Goal: Use online tool/utility: Utilize a website feature to perform a specific function

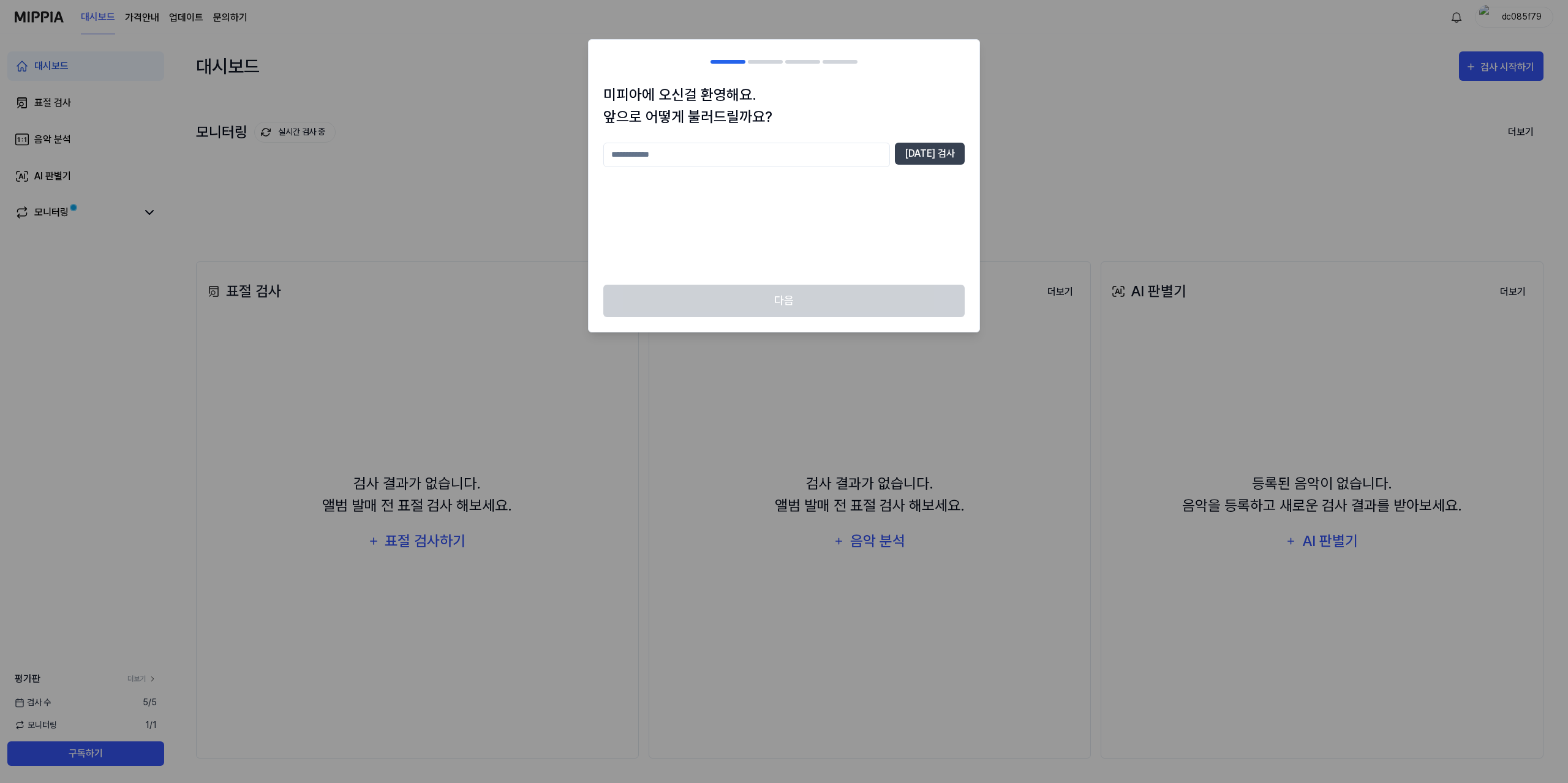
click at [859, 153] on input "text" at bounding box center [747, 155] width 287 height 24
type input "**********"
click at [842, 257] on div "**********" at bounding box center [784, 206] width 361 height 128
click at [936, 144] on button "중복 검사" at bounding box center [929, 154] width 70 height 22
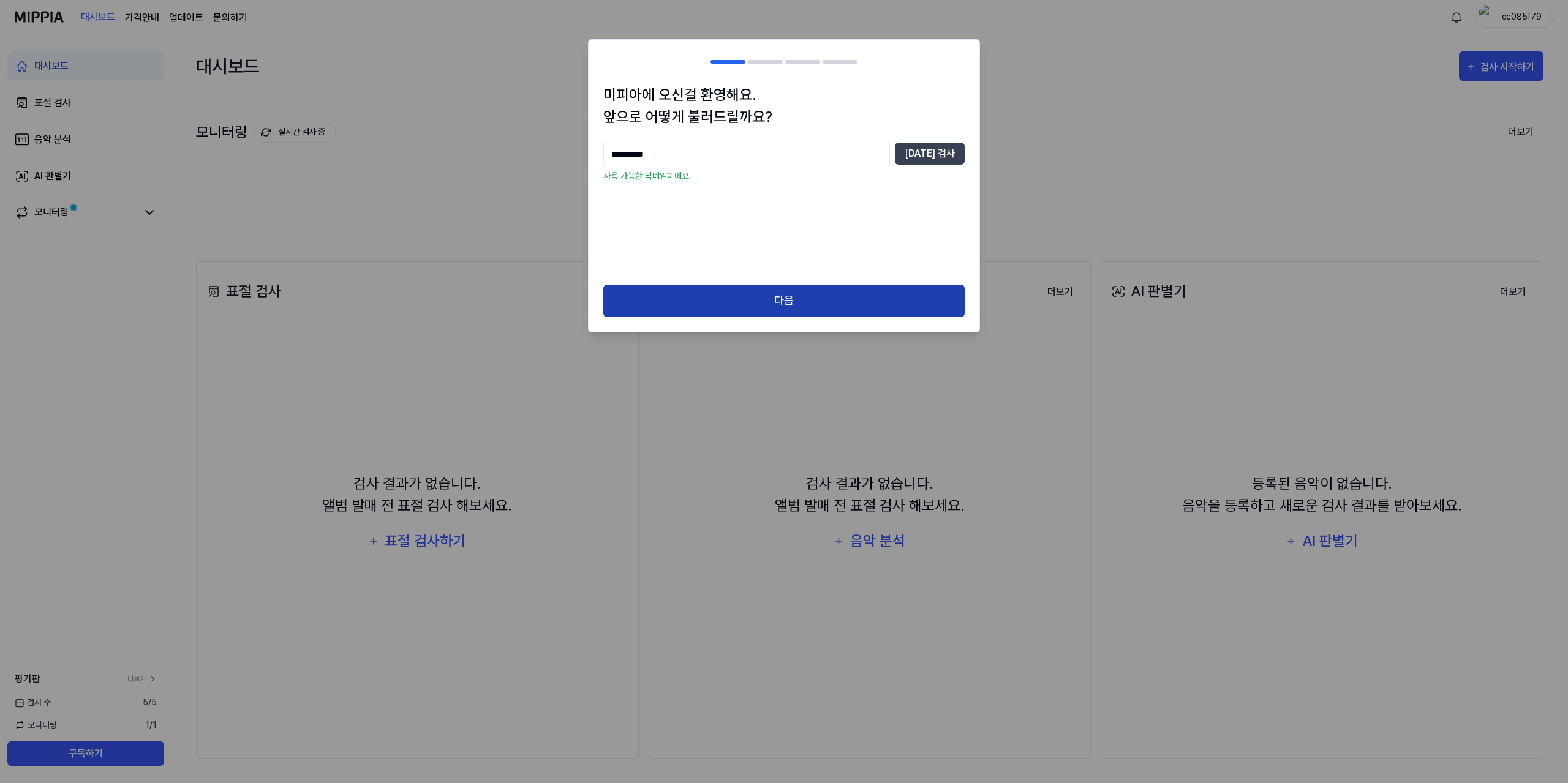
click at [776, 287] on button "다음" at bounding box center [784, 301] width 361 height 33
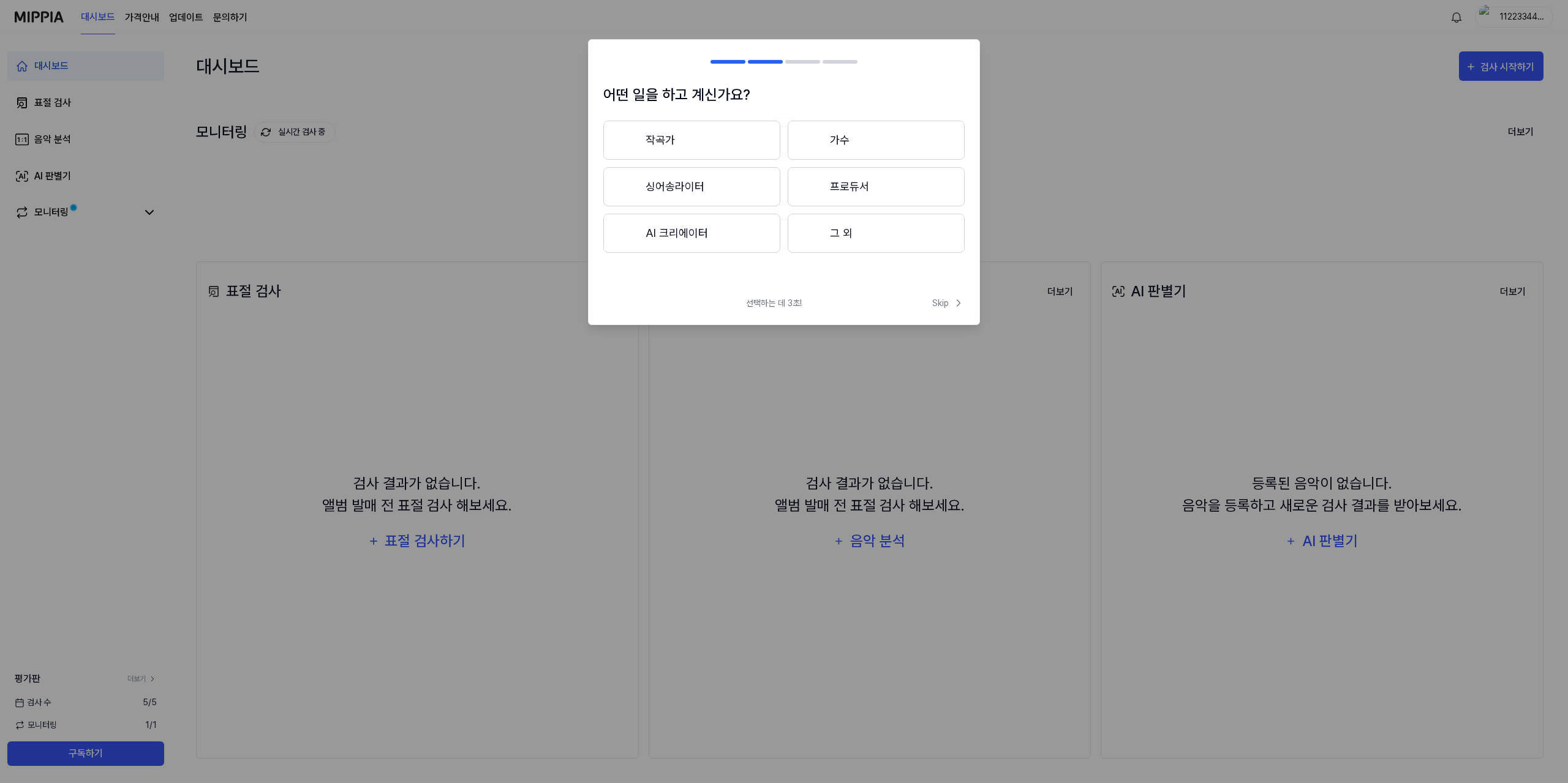
click at [850, 249] on button "그 외" at bounding box center [876, 233] width 177 height 39
click at [859, 196] on button "3년 이상" at bounding box center [876, 186] width 177 height 39
click at [749, 244] on button "그 외" at bounding box center [692, 237] width 176 height 39
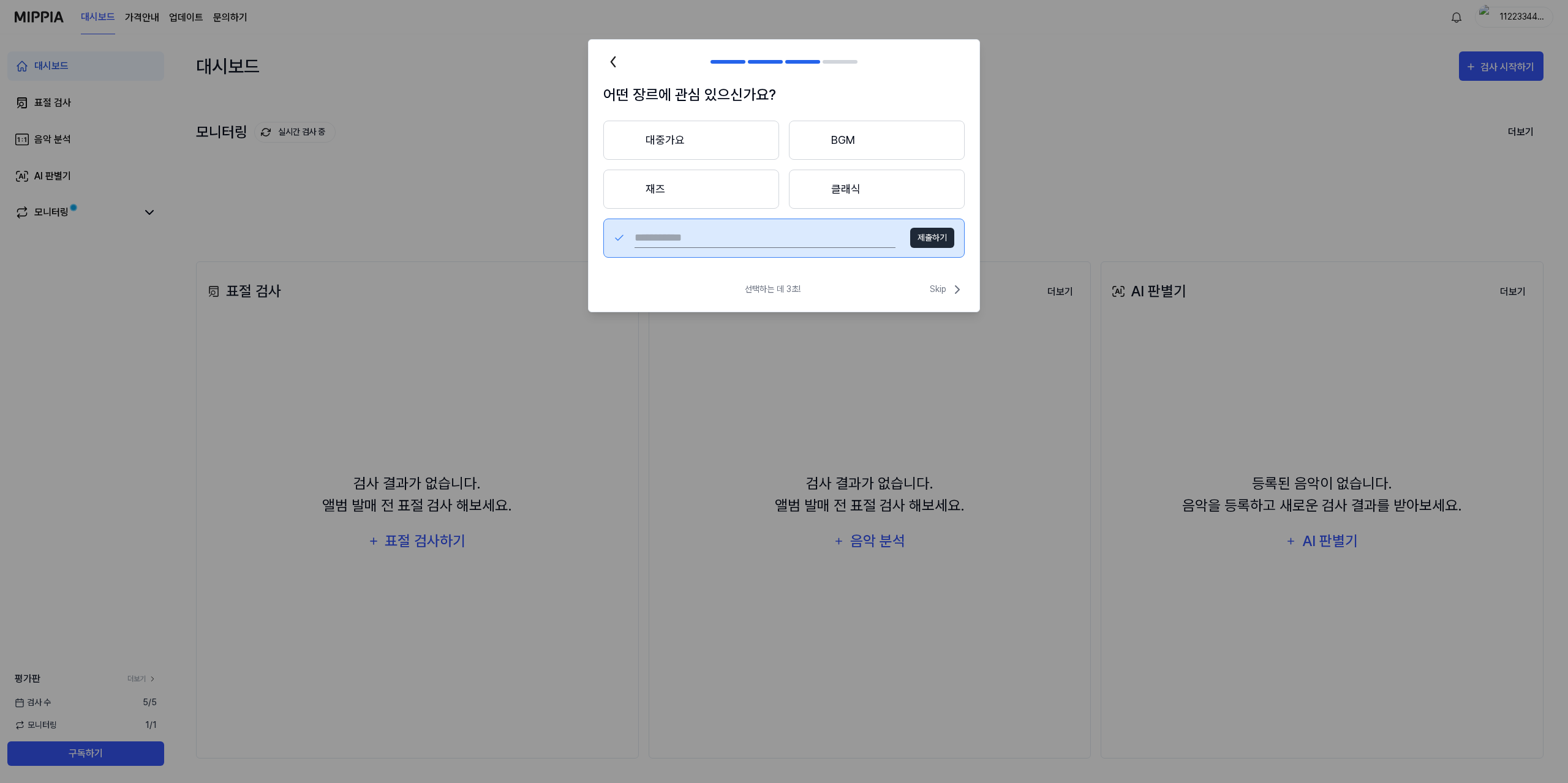
click at [852, 264] on div "어떤 장르에 관심 있으신가요? 대중가요 BGM 재즈 클래식 제출하기" at bounding box center [784, 178] width 390 height 188
click at [742, 152] on button "대중가요" at bounding box center [692, 140] width 176 height 39
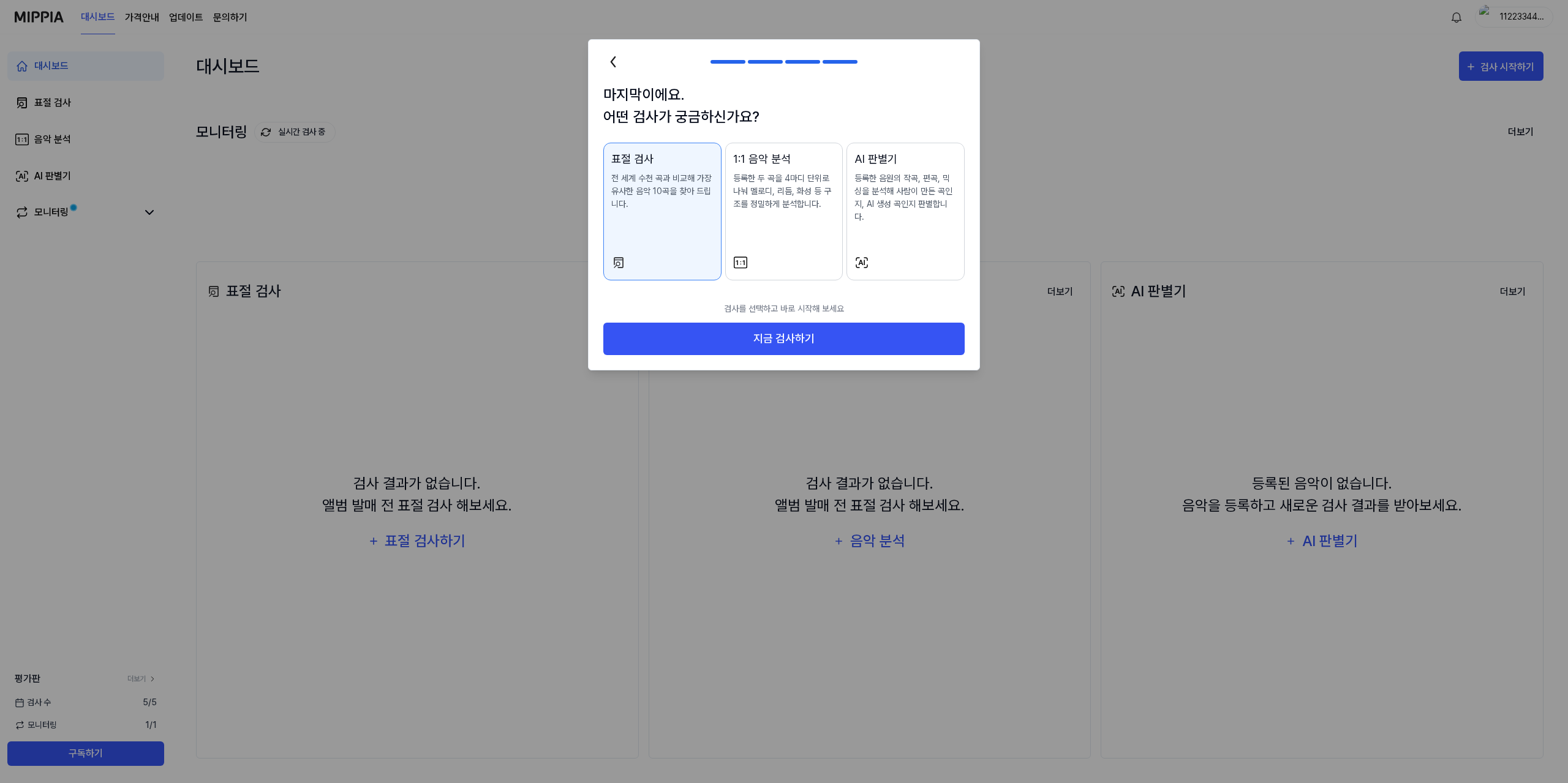
click at [916, 256] on div at bounding box center [905, 262] width 102 height 15
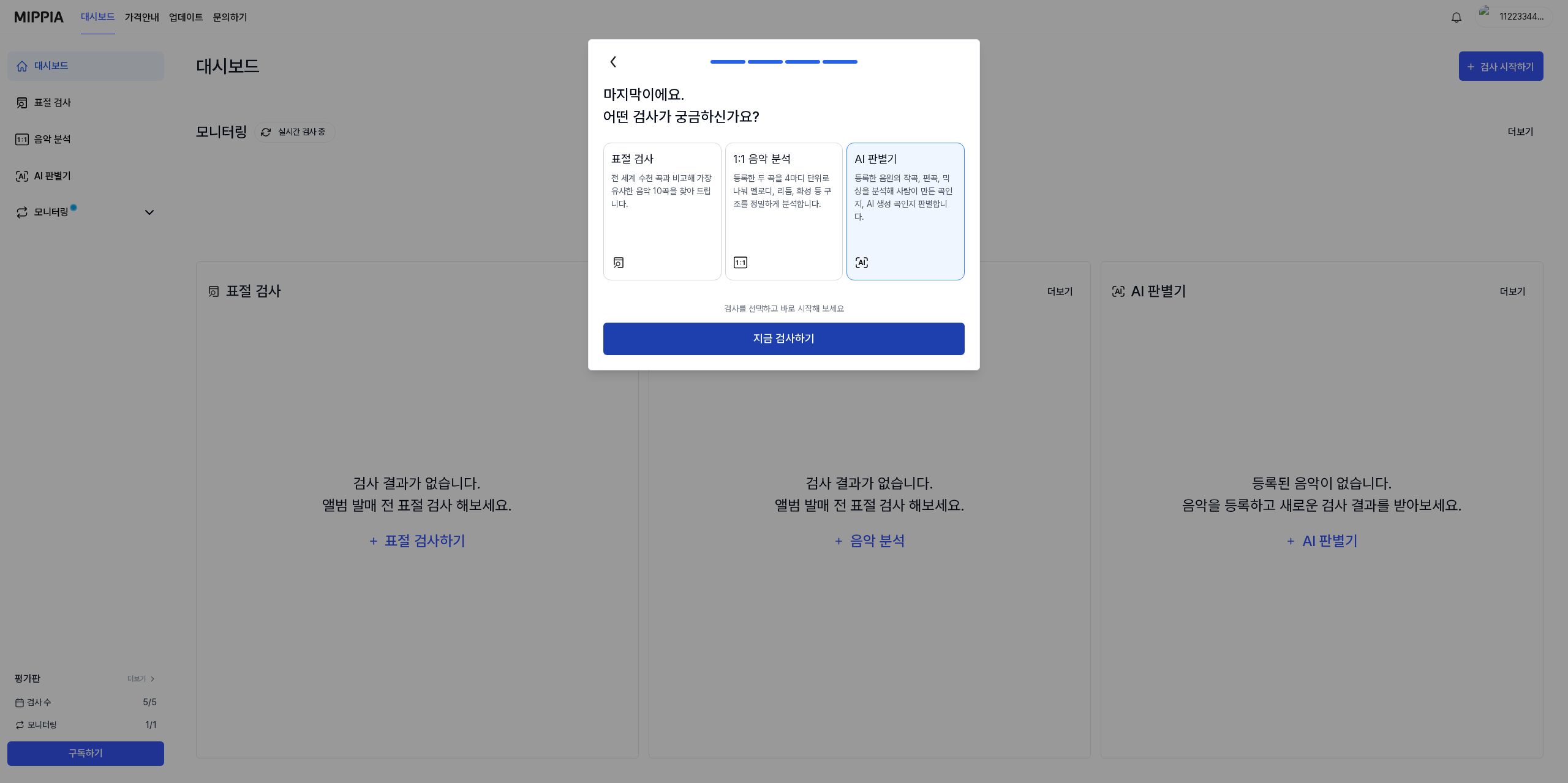
click at [863, 323] on button "지금 검사하기" at bounding box center [784, 339] width 361 height 33
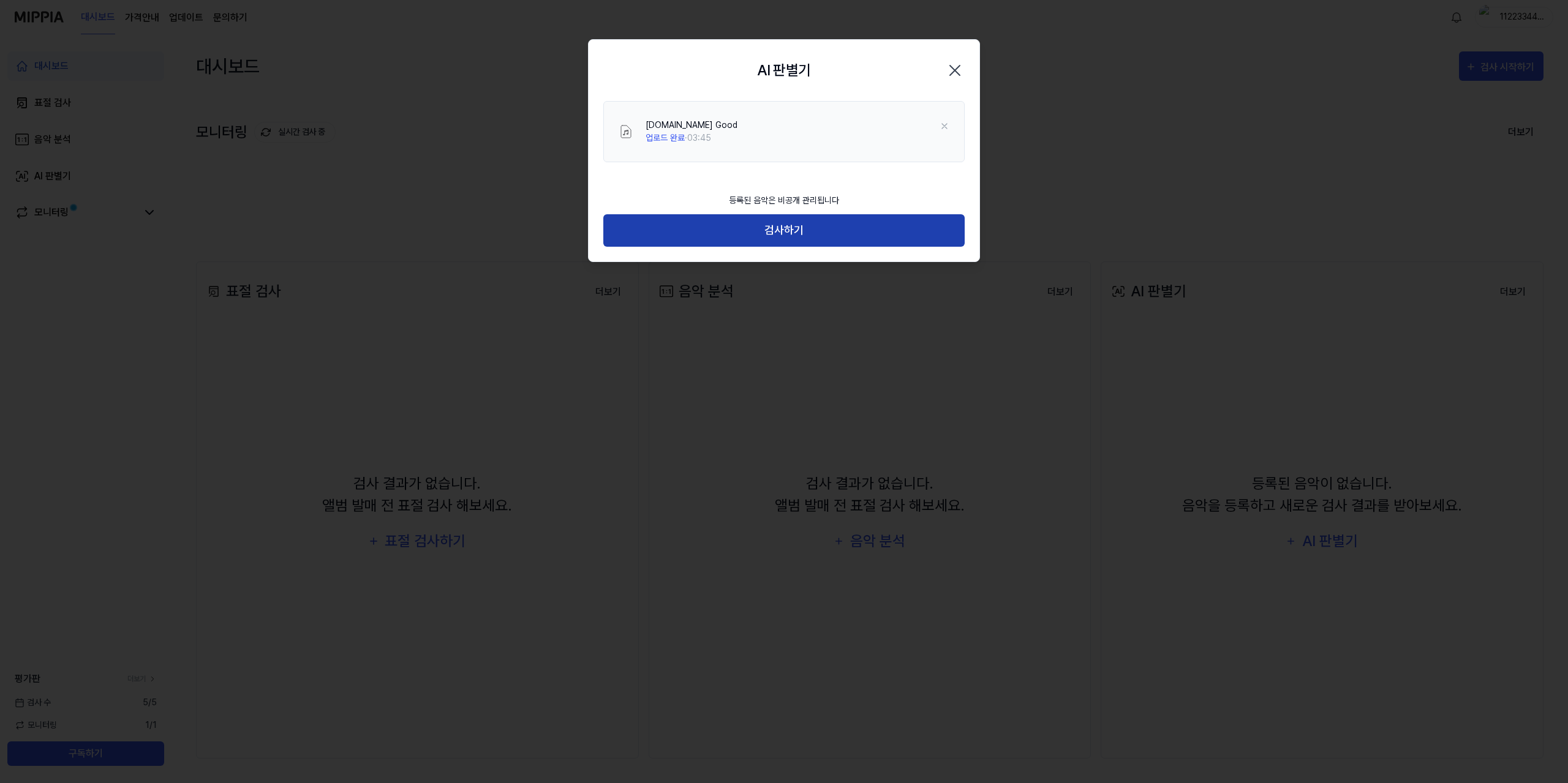
click at [793, 230] on button "검사하기" at bounding box center [784, 230] width 361 height 33
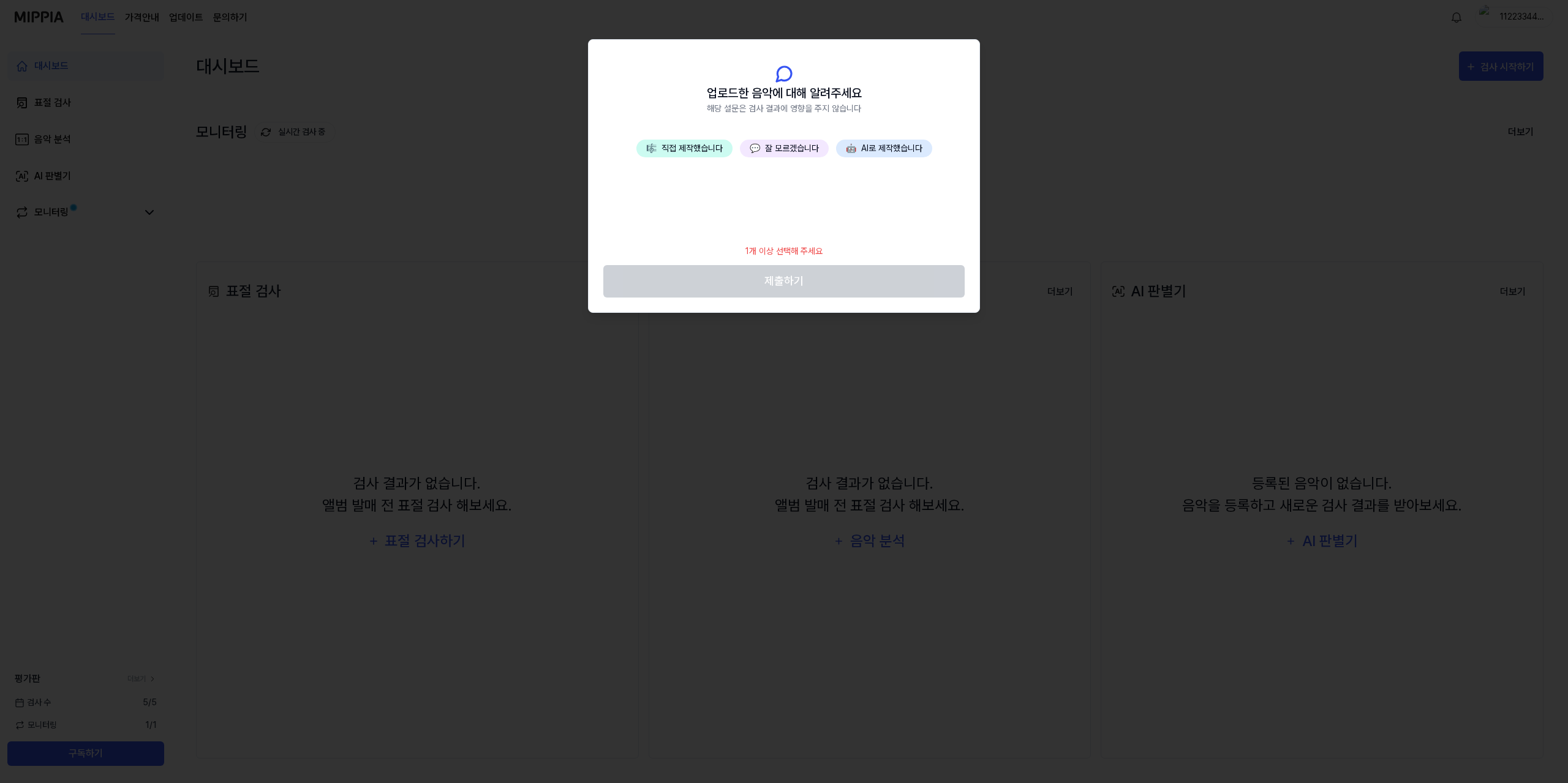
click at [807, 152] on button "💬 잘 모르겠습니다" at bounding box center [784, 148] width 89 height 18
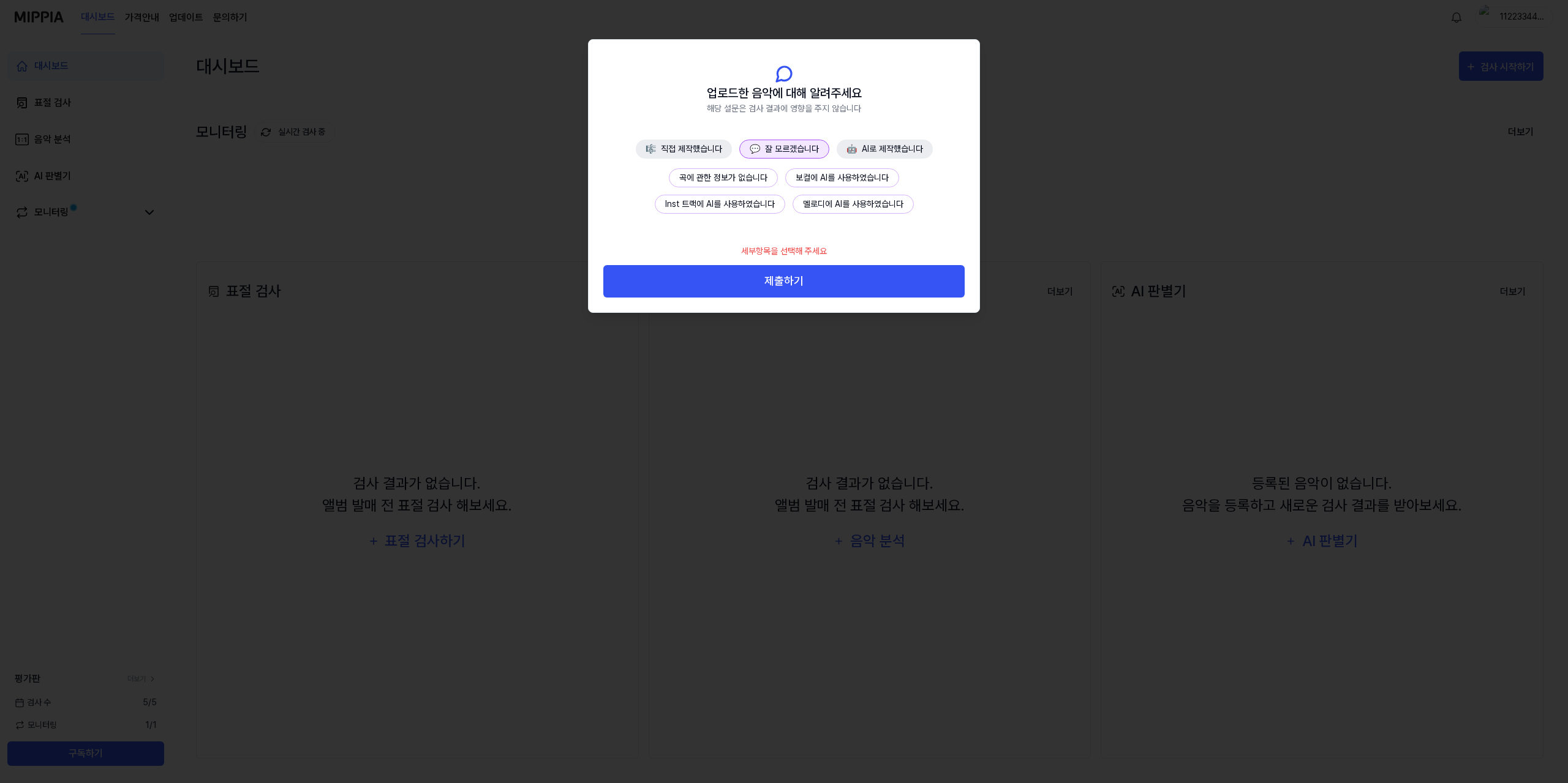
click at [751, 184] on button "곡에 관한 정보가 없습니다" at bounding box center [723, 178] width 109 height 19
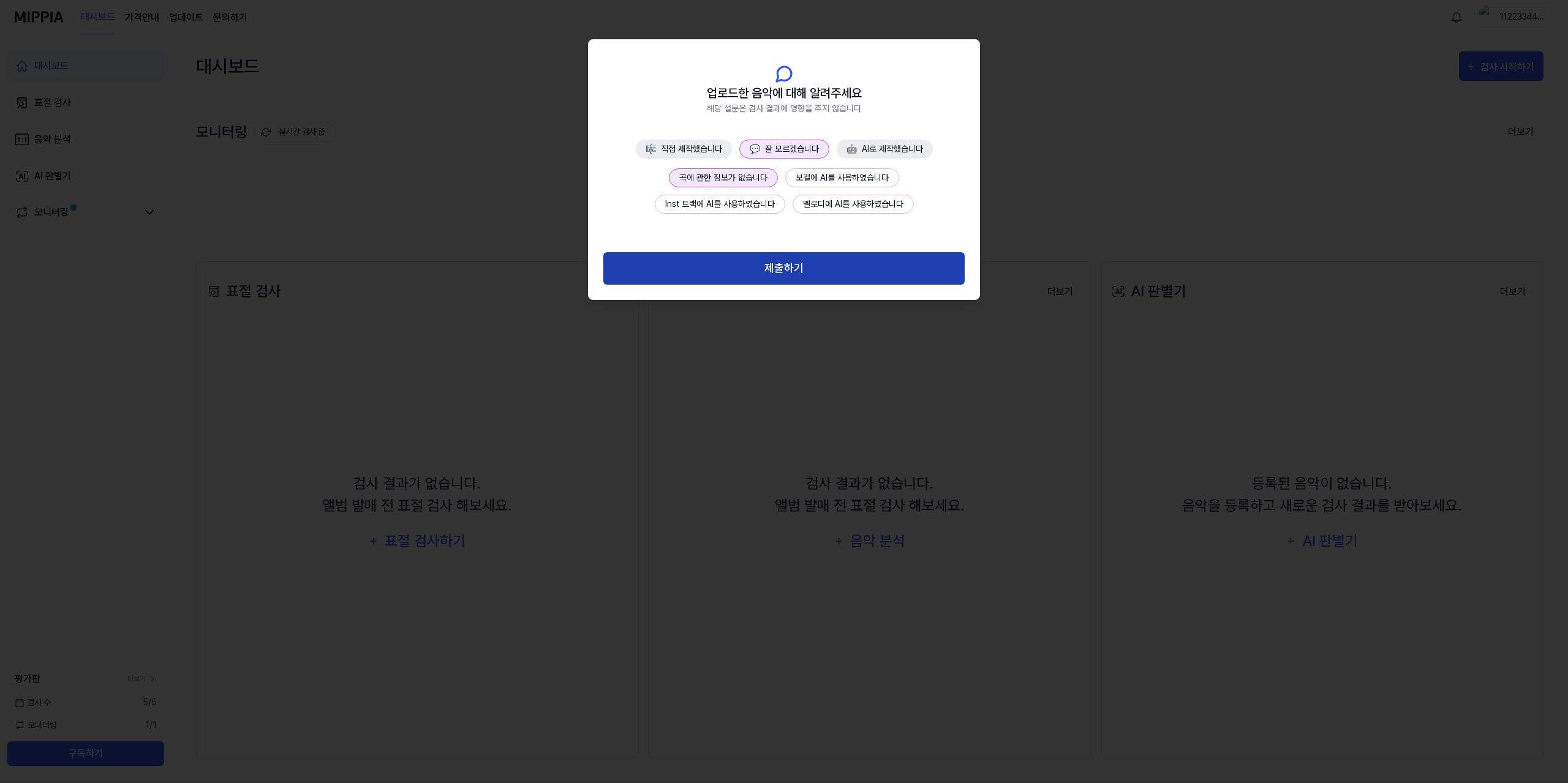
click at [782, 264] on button "제출하기" at bounding box center [784, 268] width 361 height 33
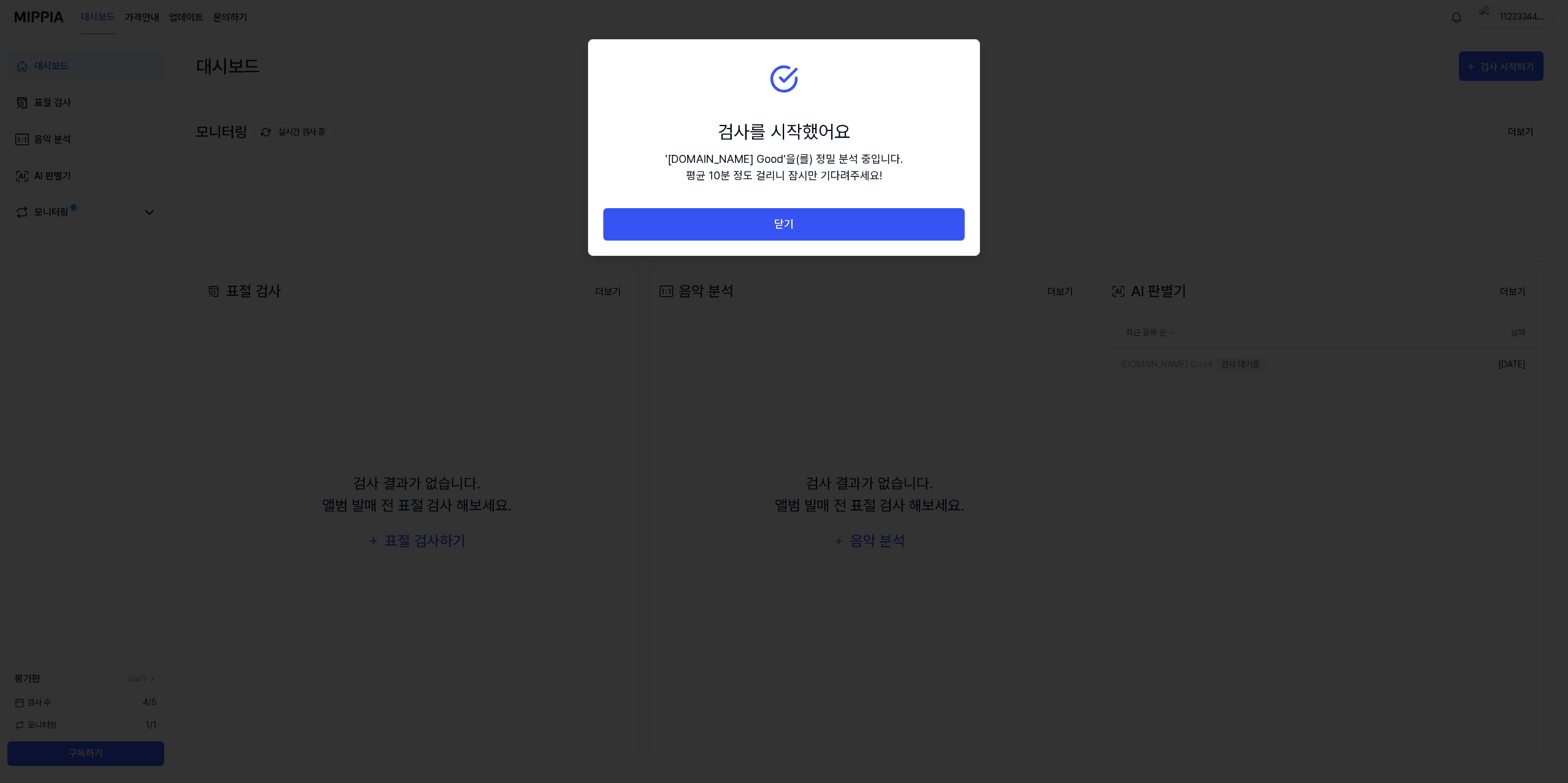
click at [813, 148] on div "검사를 시작했어요 ' 01.So Good ' 을(를) 정밀 분석 중입니다. 평균 10분 정도 걸리니 잠시만 기다려주세요!" at bounding box center [783, 151] width 237 height 66
click at [740, 176] on div "' 01.So Good ' 을(를) 정밀 분석 중입니다. 평균 10분 정도 걸리니 잠시만 기다려주세요!" at bounding box center [783, 167] width 237 height 33
click at [747, 215] on button "닫기" at bounding box center [784, 224] width 361 height 33
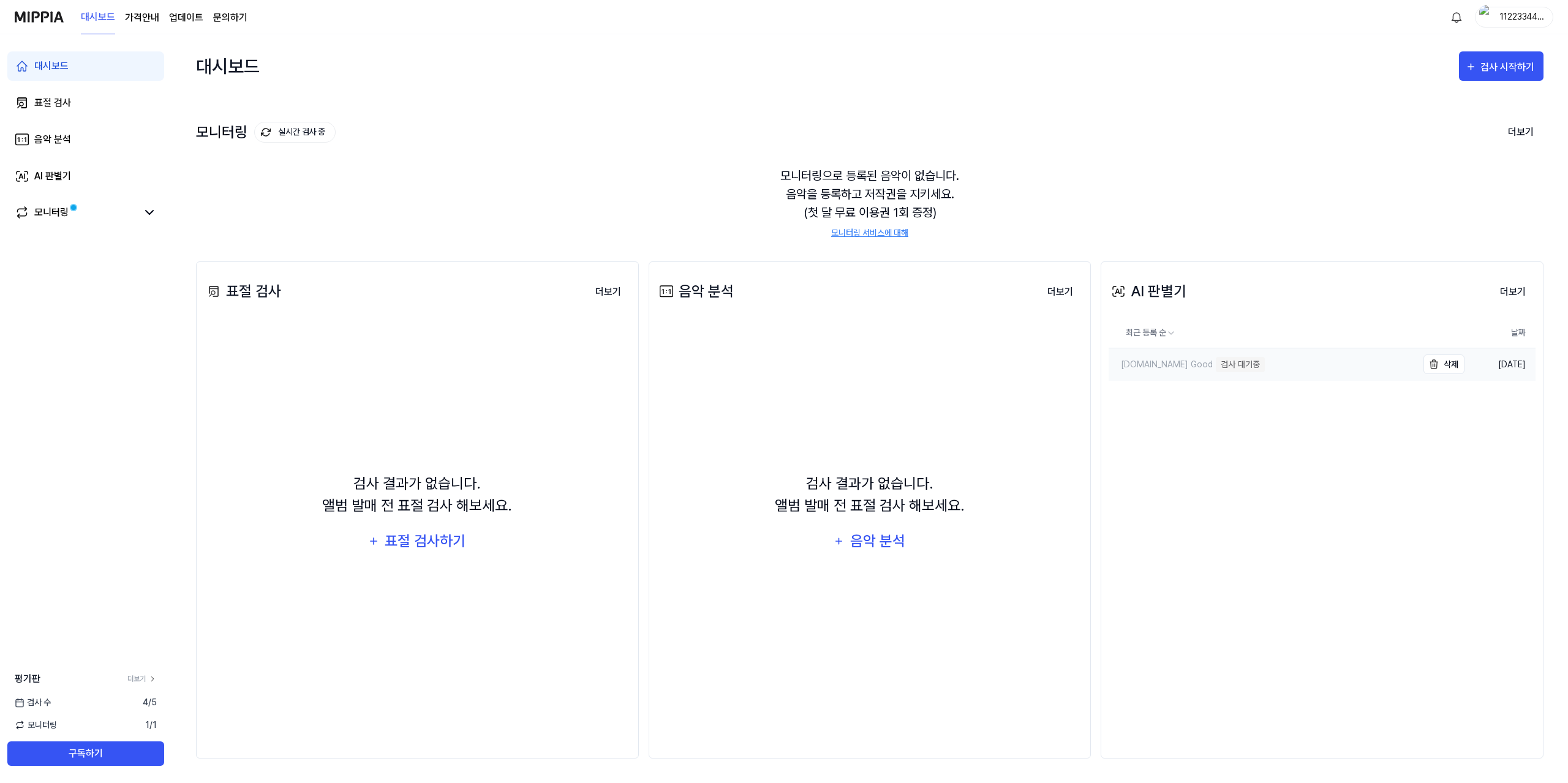
click at [1216, 369] on div "검사 대기중" at bounding box center [1240, 364] width 49 height 16
click at [1502, 67] on div "검사 시작하기" at bounding box center [1508, 67] width 57 height 16
click at [1474, 167] on div "AI 판별기" at bounding box center [1478, 163] width 106 height 16
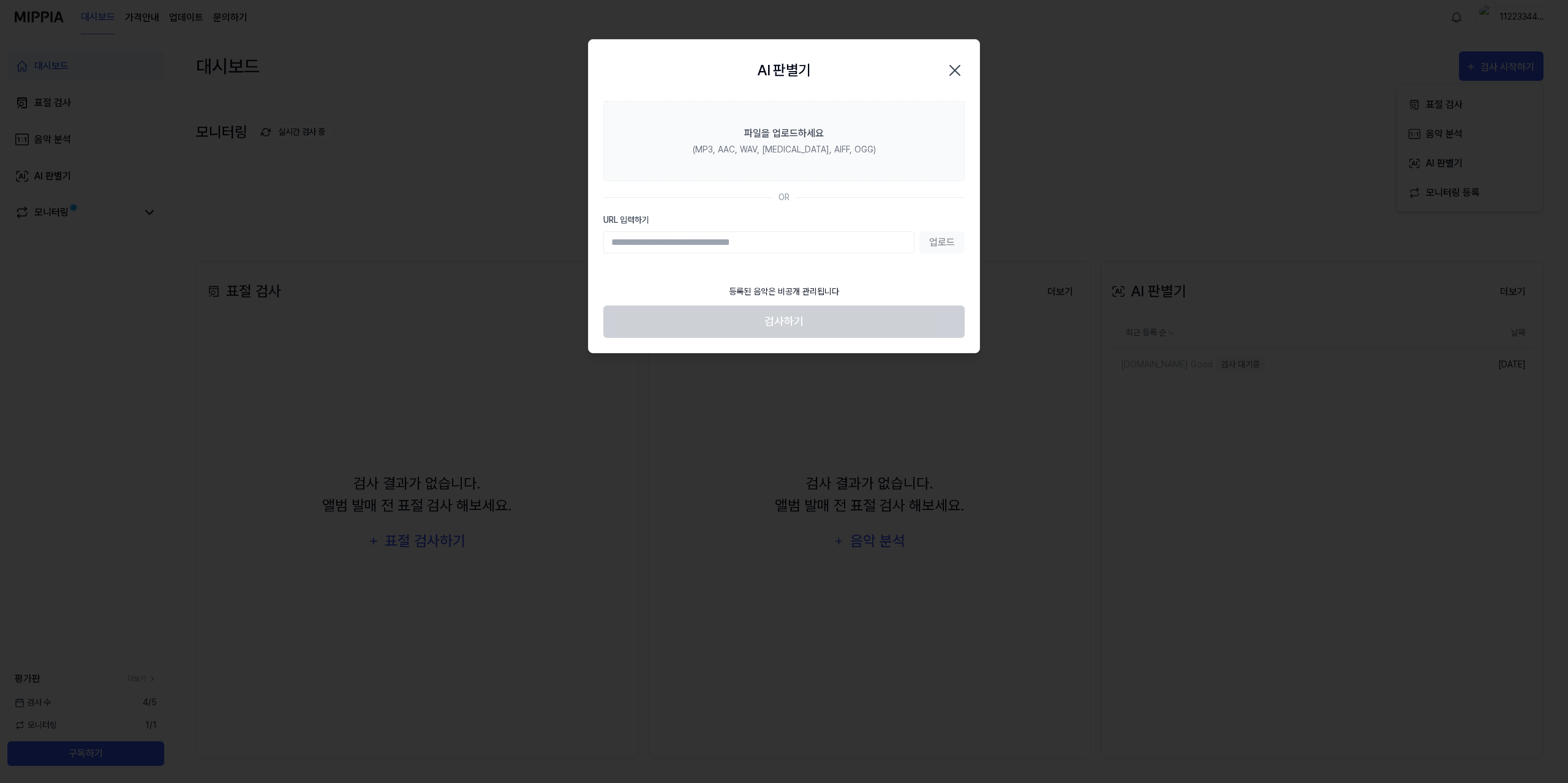
click at [951, 72] on icon "button" at bounding box center [954, 70] width 20 height 20
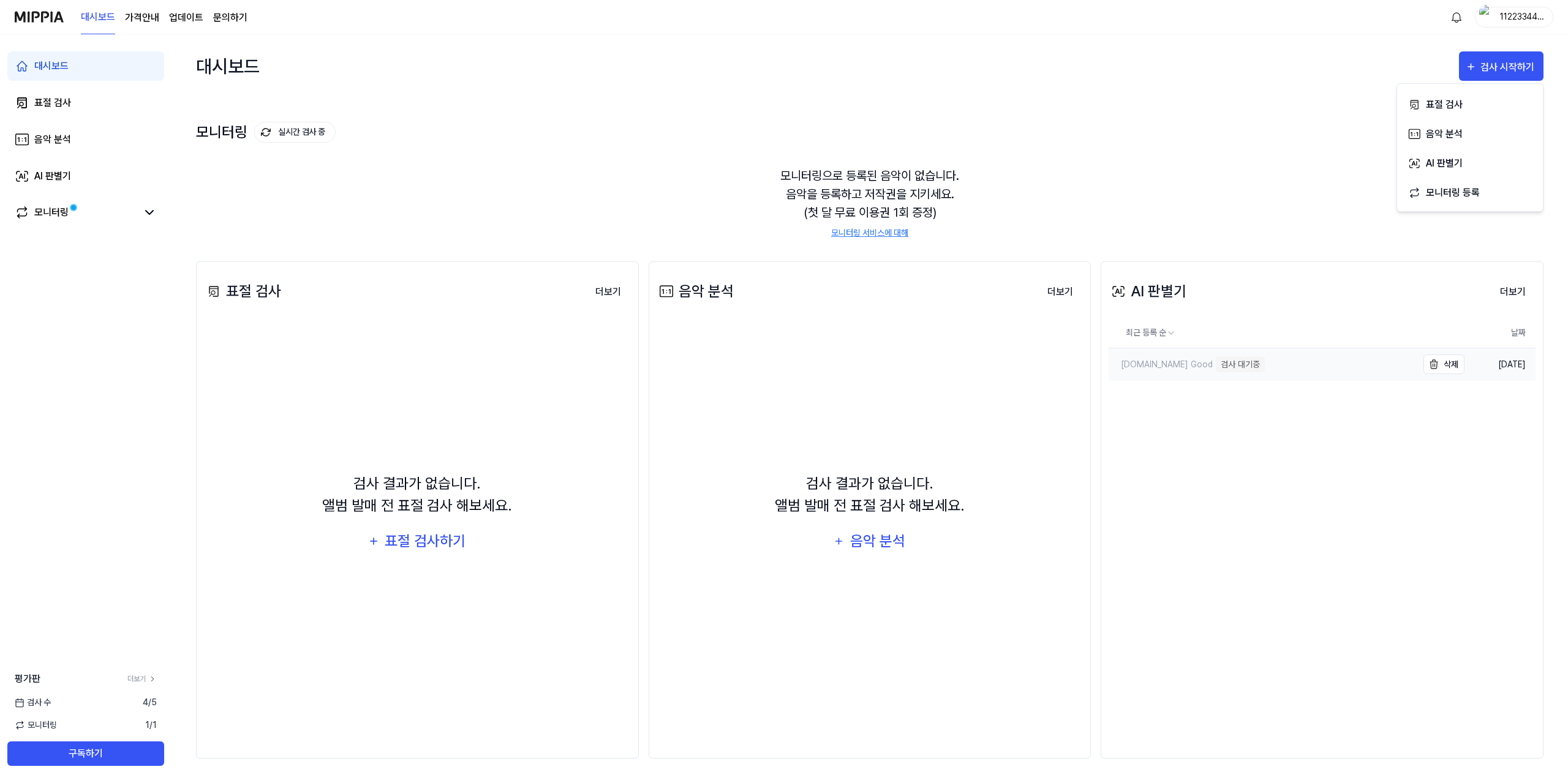
click at [1216, 365] on div "검사 대기중" at bounding box center [1240, 364] width 49 height 16
click at [1118, 284] on icon at bounding box center [1118, 291] width 15 height 15
click at [60, 206] on div "모니터링" at bounding box center [52, 212] width 35 height 15
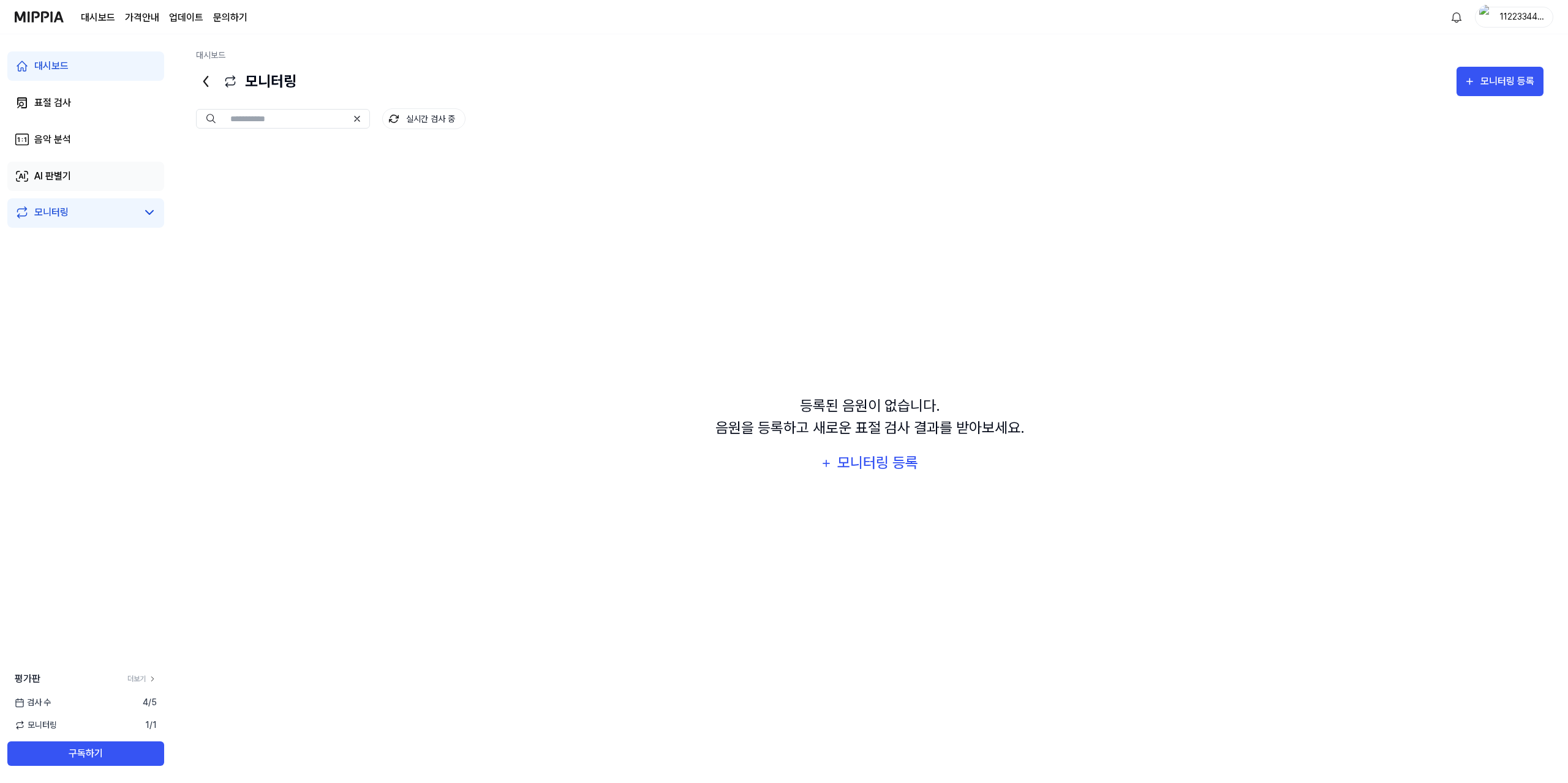
click at [79, 186] on link "AI 판별기" at bounding box center [86, 176] width 157 height 29
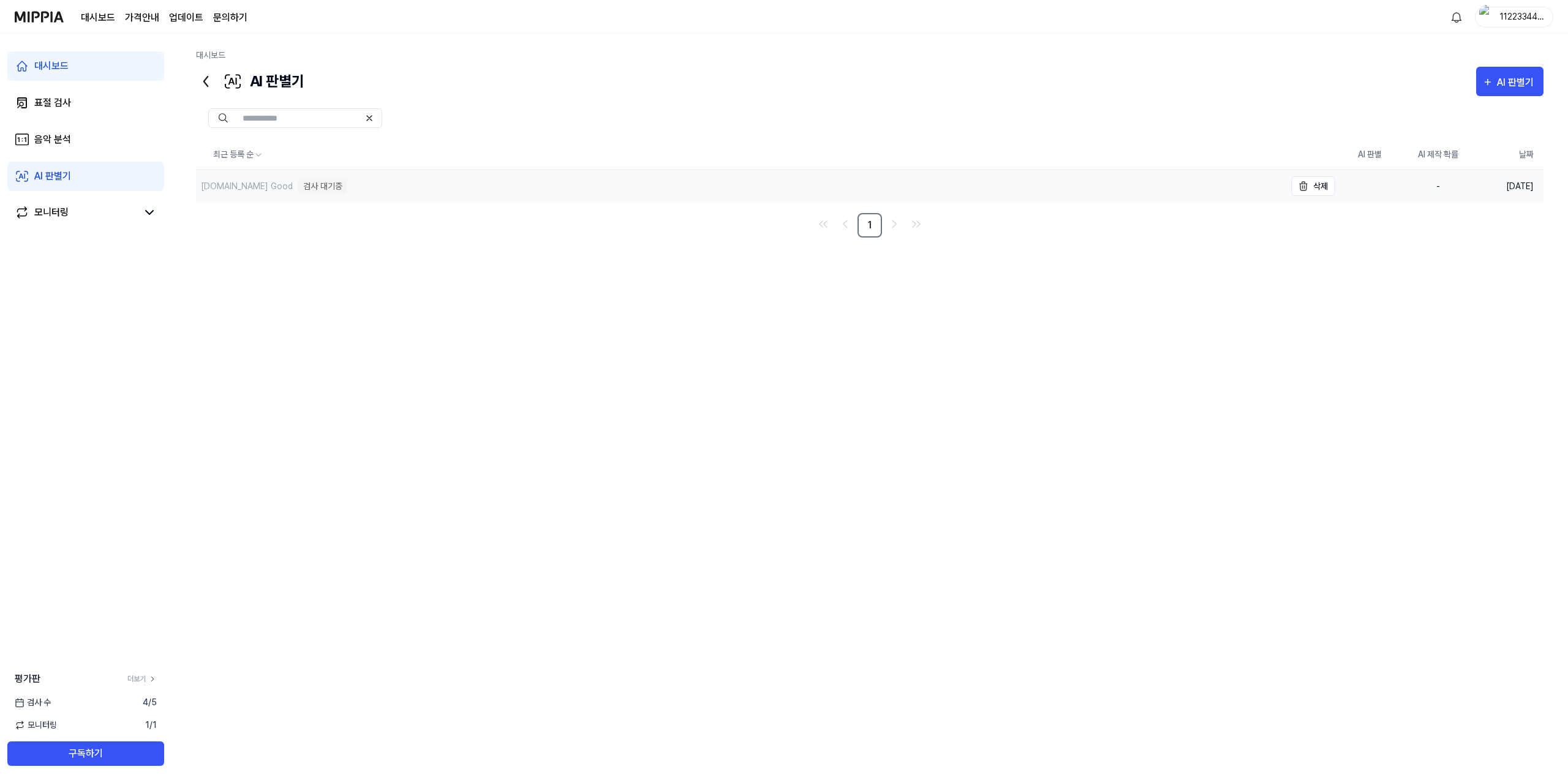
click at [298, 186] on div "검사 대기중" at bounding box center [322, 186] width 49 height 16
click at [608, 302] on div "최근 등록 순 AI 판별 AI 제작 확률 날짜 01.So Good 검사 대기중 삭제 - 2025.08.29. 1" at bounding box center [869, 394] width 1347 height 508
click at [298, 185] on div "검사 대기중" at bounding box center [322, 186] width 49 height 16
click at [298, 184] on div "검사 대기중" at bounding box center [322, 186] width 49 height 16
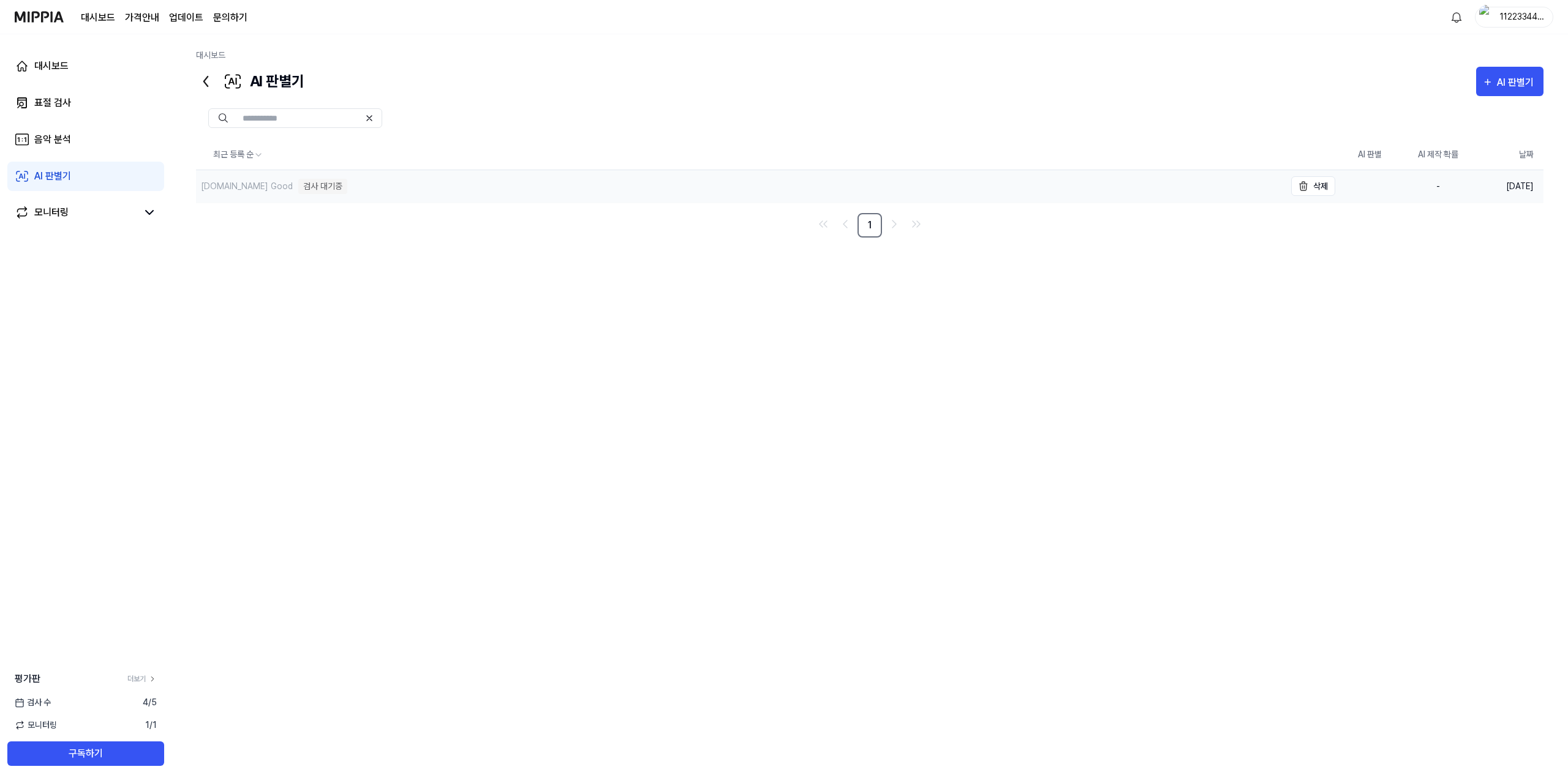
drag, startPoint x: 287, startPoint y: 181, endPoint x: 582, endPoint y: 196, distance: 295.4
click at [582, 196] on div "[DOMAIN_NAME] Good 검사 대기중" at bounding box center [740, 186] width 1089 height 33
click at [582, 196] on div "01.So Good 검사 대기중" at bounding box center [740, 186] width 1089 height 33
click at [394, 190] on div "01.So Good 검사 대기중" at bounding box center [740, 186] width 1089 height 33
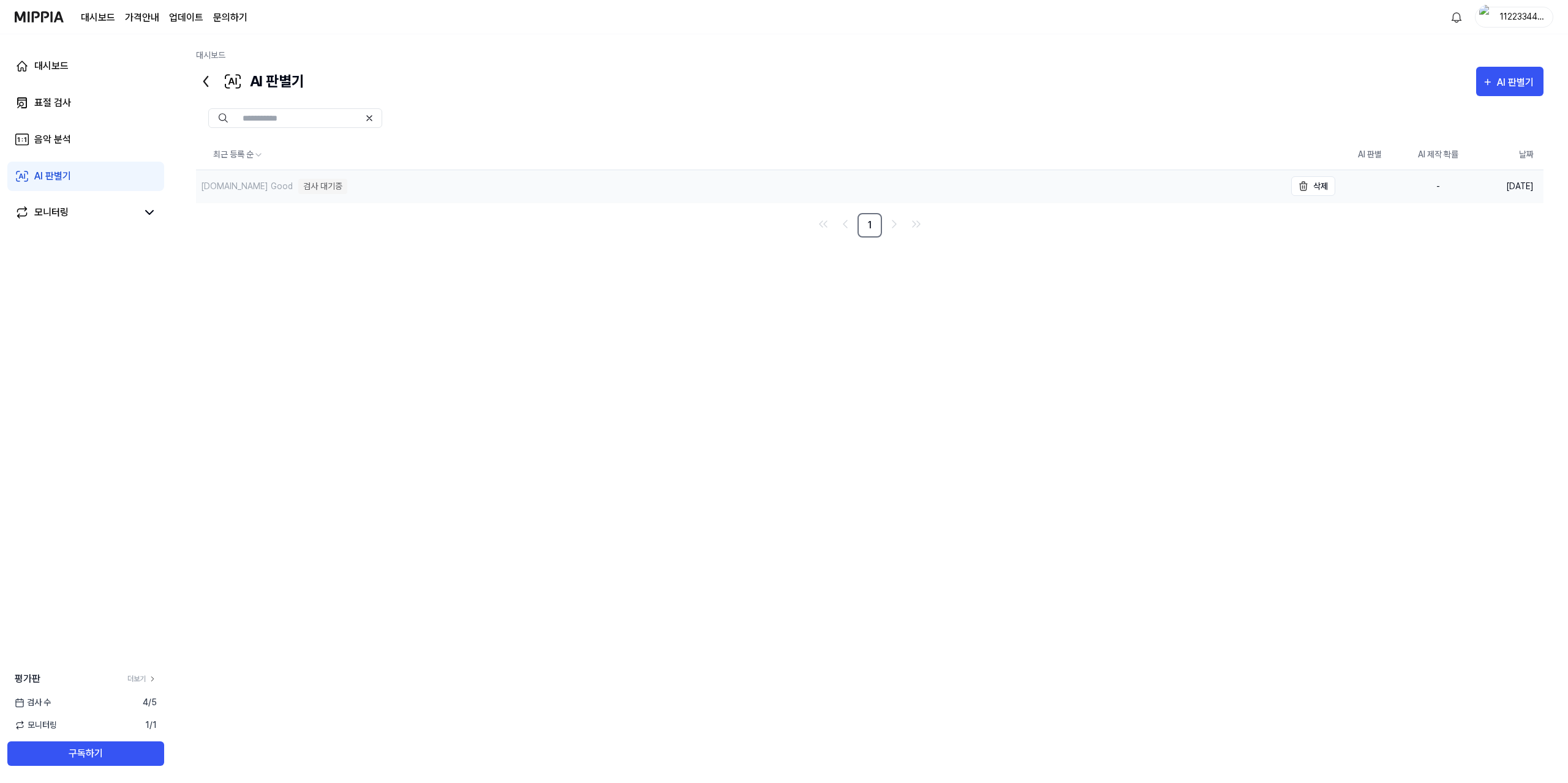
click at [394, 190] on div "01.So Good 검사 대기중" at bounding box center [740, 186] width 1089 height 33
click at [395, 190] on div "01.So Good 검사 대기중" at bounding box center [740, 186] width 1089 height 33
click at [395, 188] on div "01.So Good 검사 대기중" at bounding box center [740, 186] width 1089 height 33
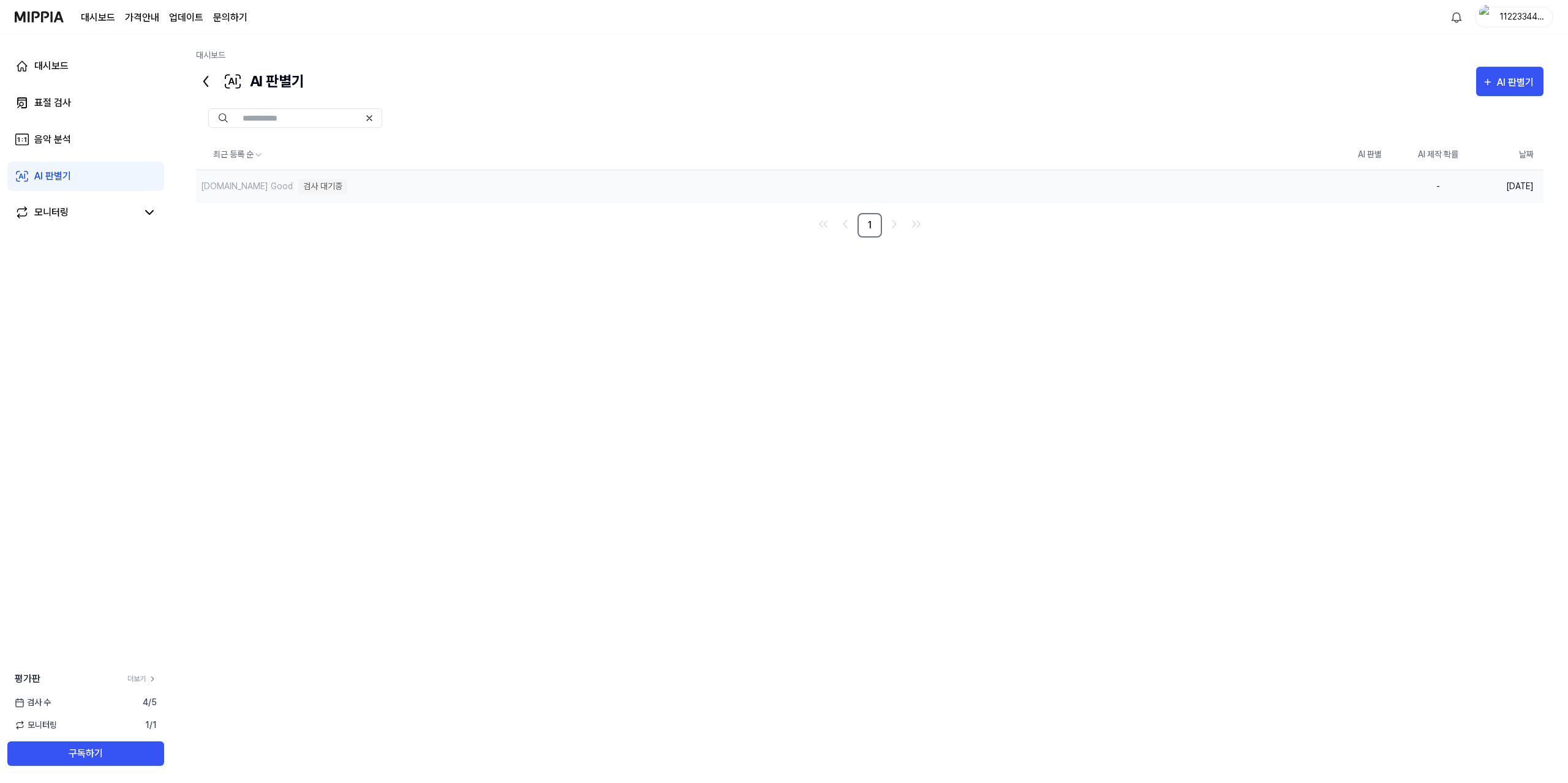
click at [1438, 184] on td "-" at bounding box center [1438, 186] width 68 height 33
click at [1365, 185] on td at bounding box center [1369, 186] width 68 height 33
click at [123, 78] on link "대시보드" at bounding box center [86, 66] width 157 height 29
